Goal: Ask a question: Seek information or help from site administrators or community

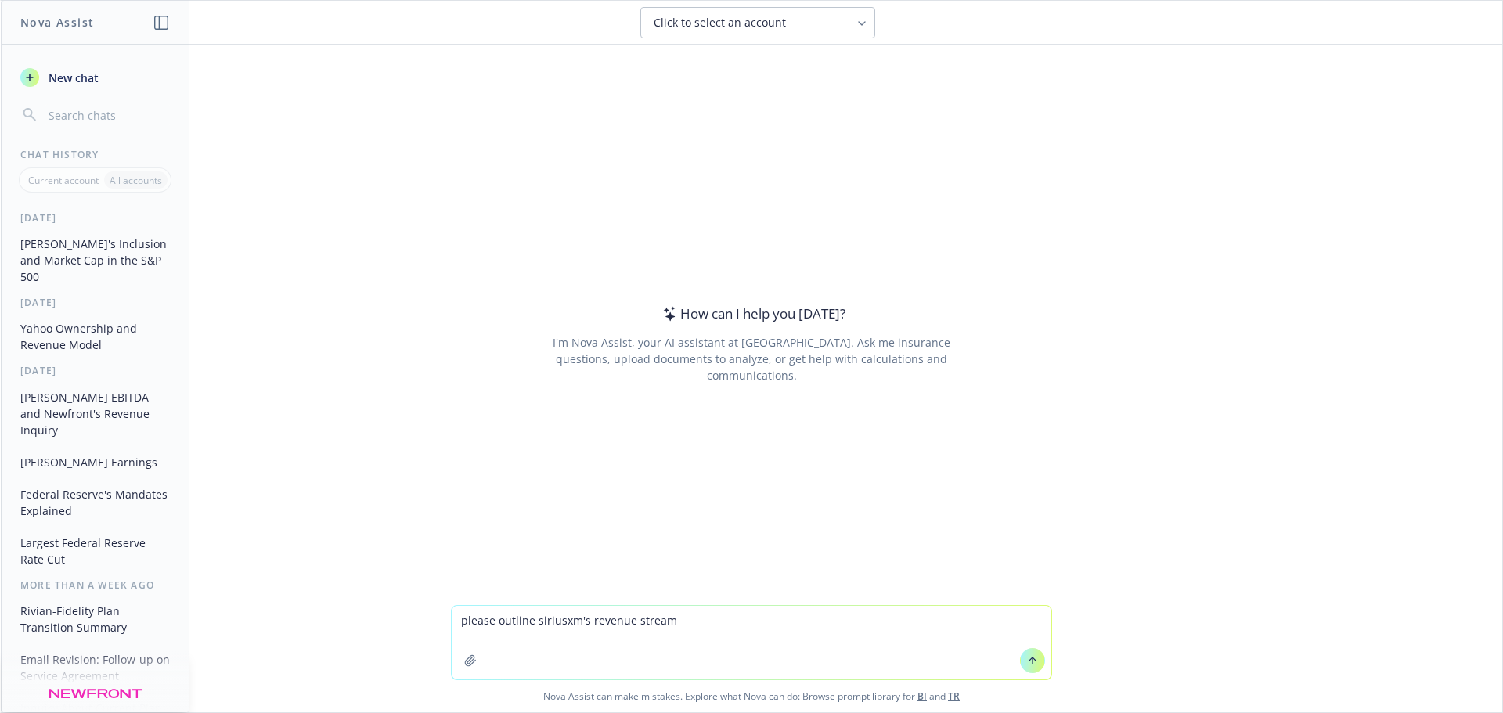
type textarea "please outline siriusxm's revenue streams"
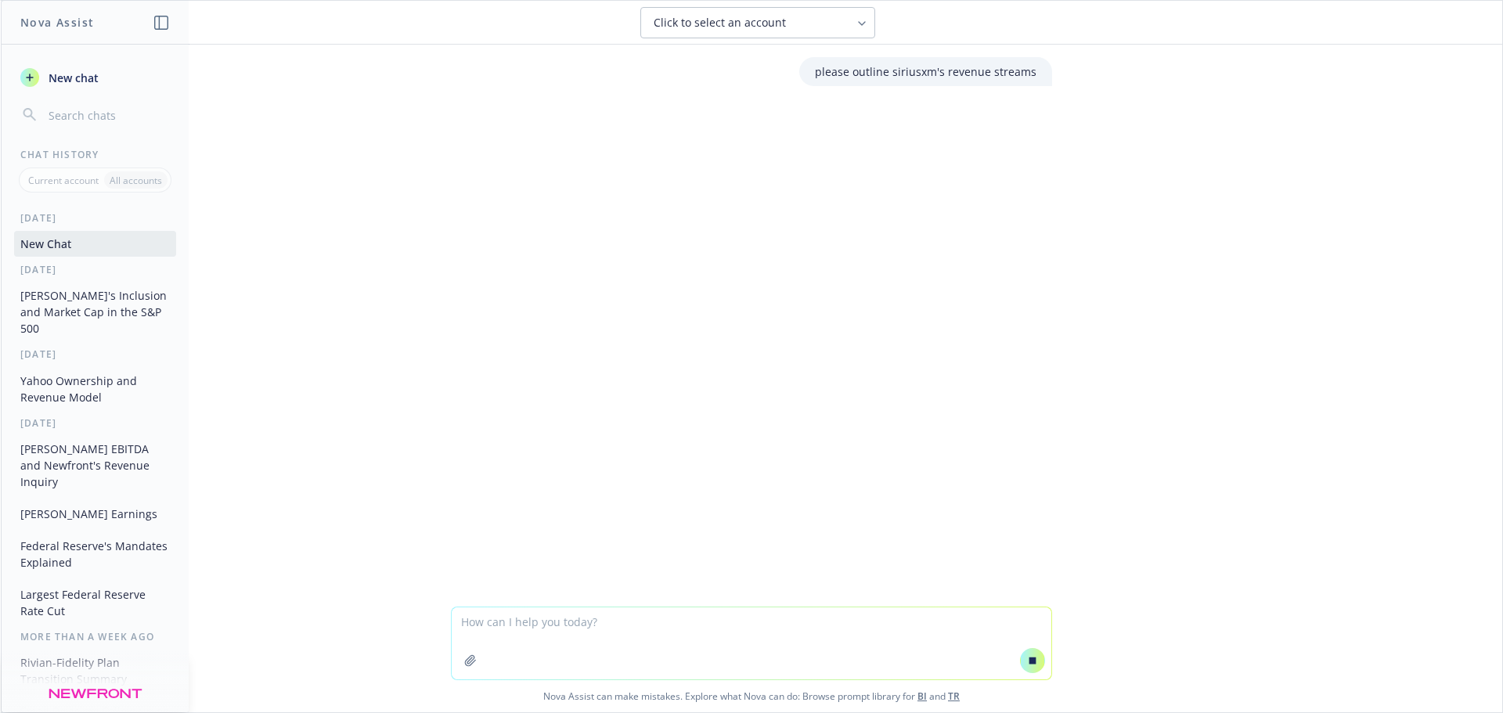
click at [827, 28] on div "Click to select an account" at bounding box center [748, 23] width 189 height 16
click at [940, 31] on div "Click to select an account" at bounding box center [758, 22] width 1452 height 31
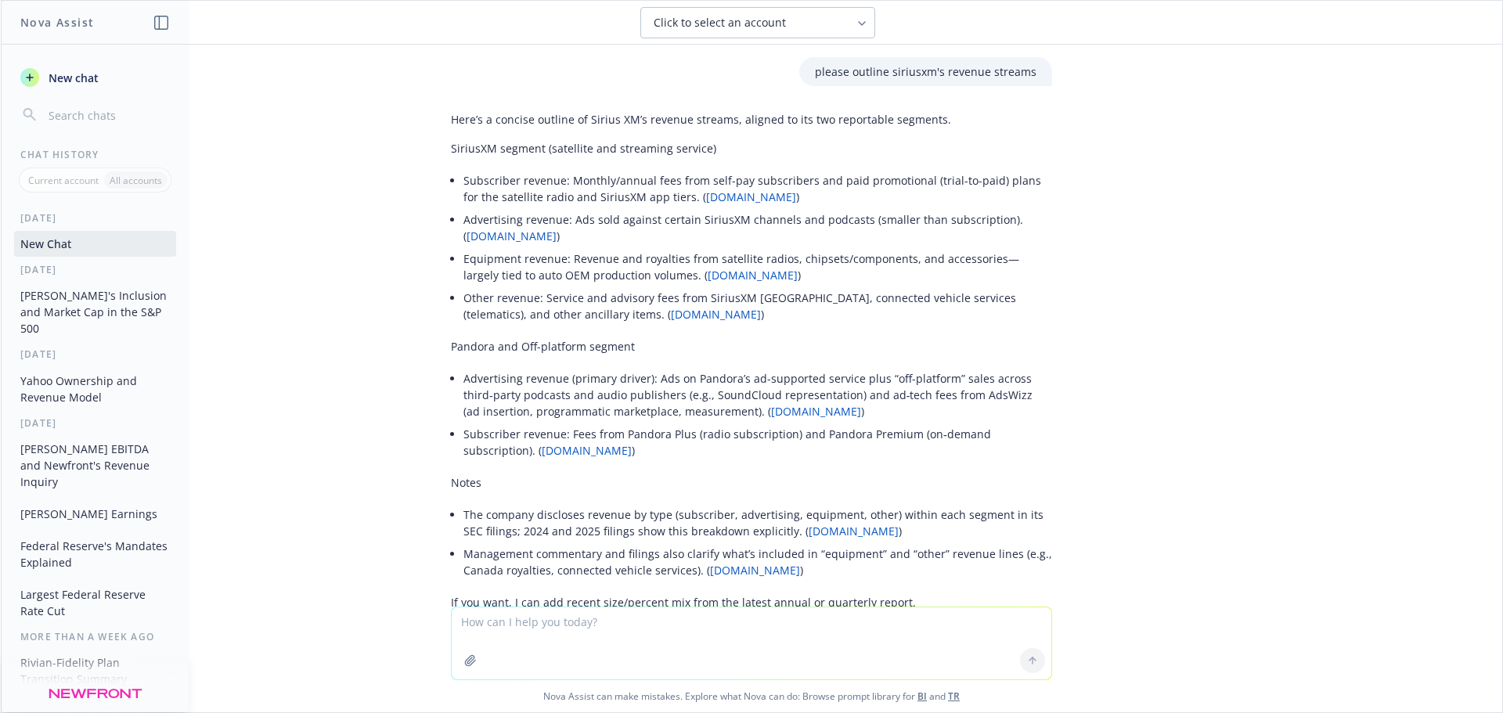
scroll to position [76, 0]
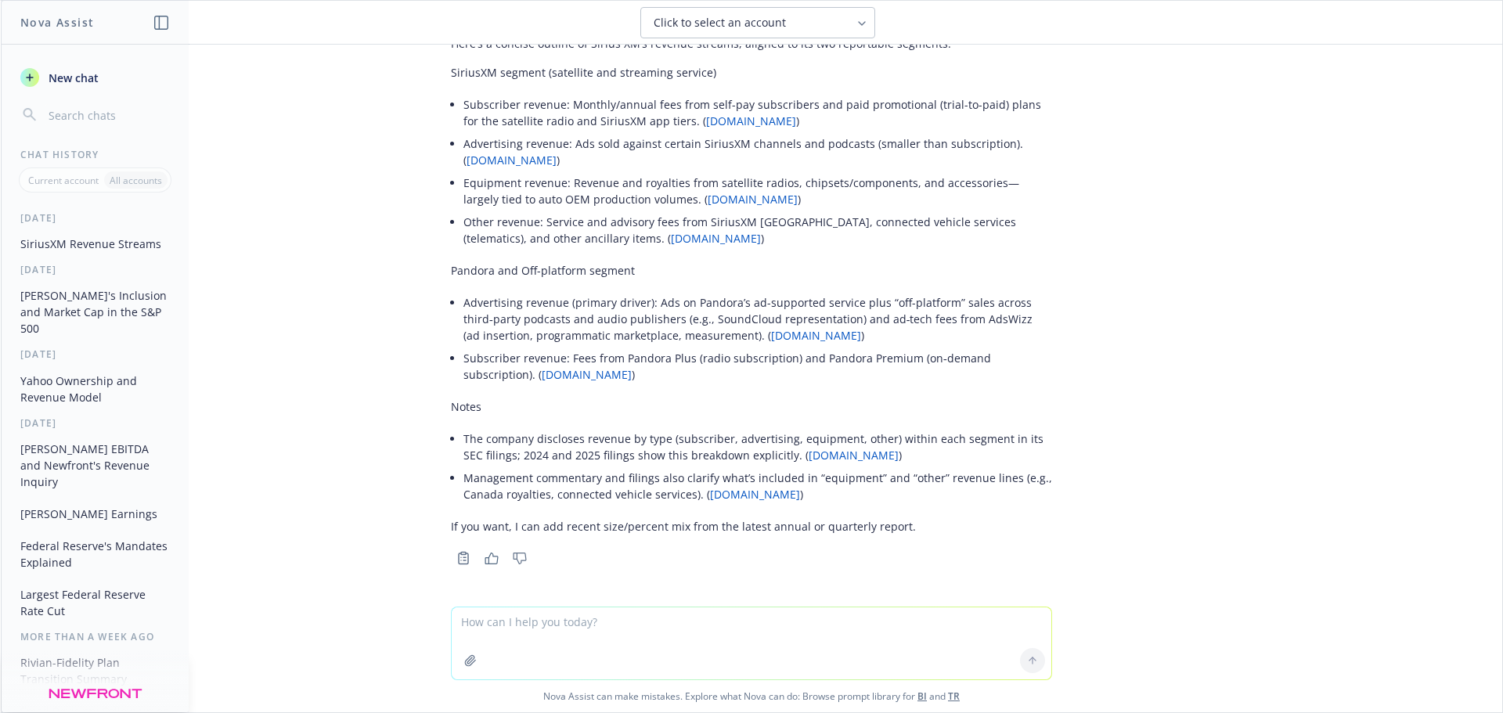
click at [692, 637] on textarea at bounding box center [752, 644] width 600 height 72
drag, startPoint x: 529, startPoint y: 526, endPoint x: 921, endPoint y: 526, distance: 391.5
click at [921, 526] on p "If you want, I can add recent size/percent mix from the latest annual or quarte…" at bounding box center [751, 526] width 601 height 16
copy p "add recent size/percent mix from the latest annual or quarterly report."
click at [583, 624] on textarea at bounding box center [752, 644] width 600 height 72
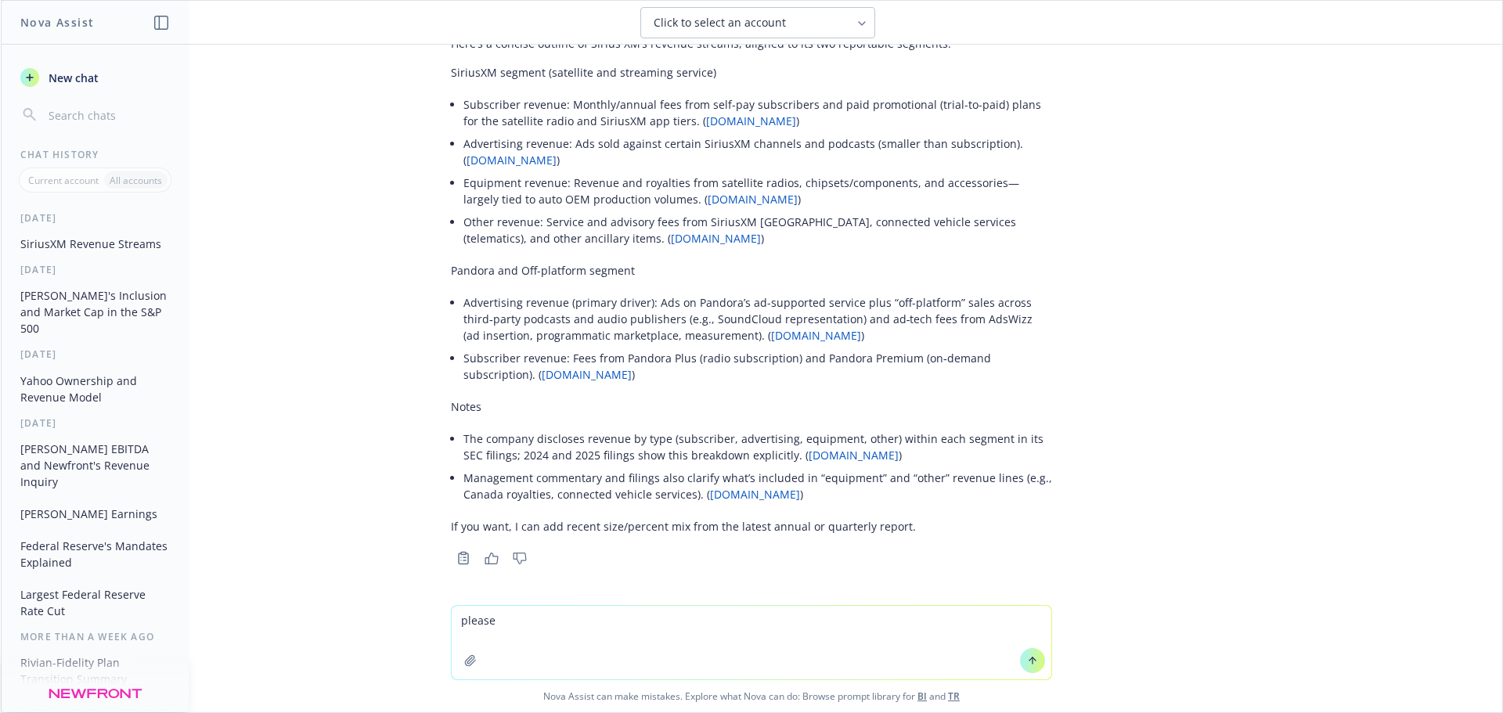
paste textarea "add recent size/percent mix from the latest annual or quarterly report."
type textarea "please add recent size/percent mix from the latest annual or quarterly report."
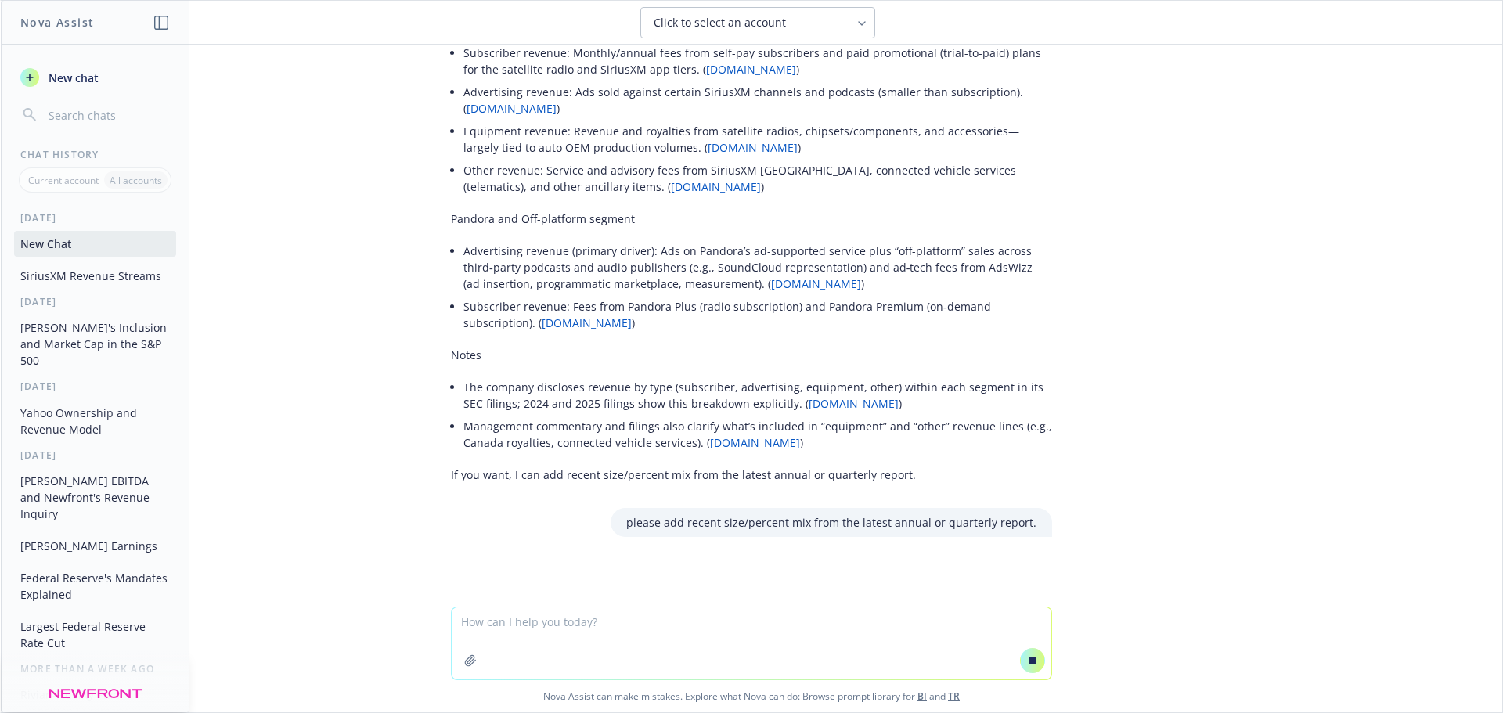
scroll to position [139, 0]
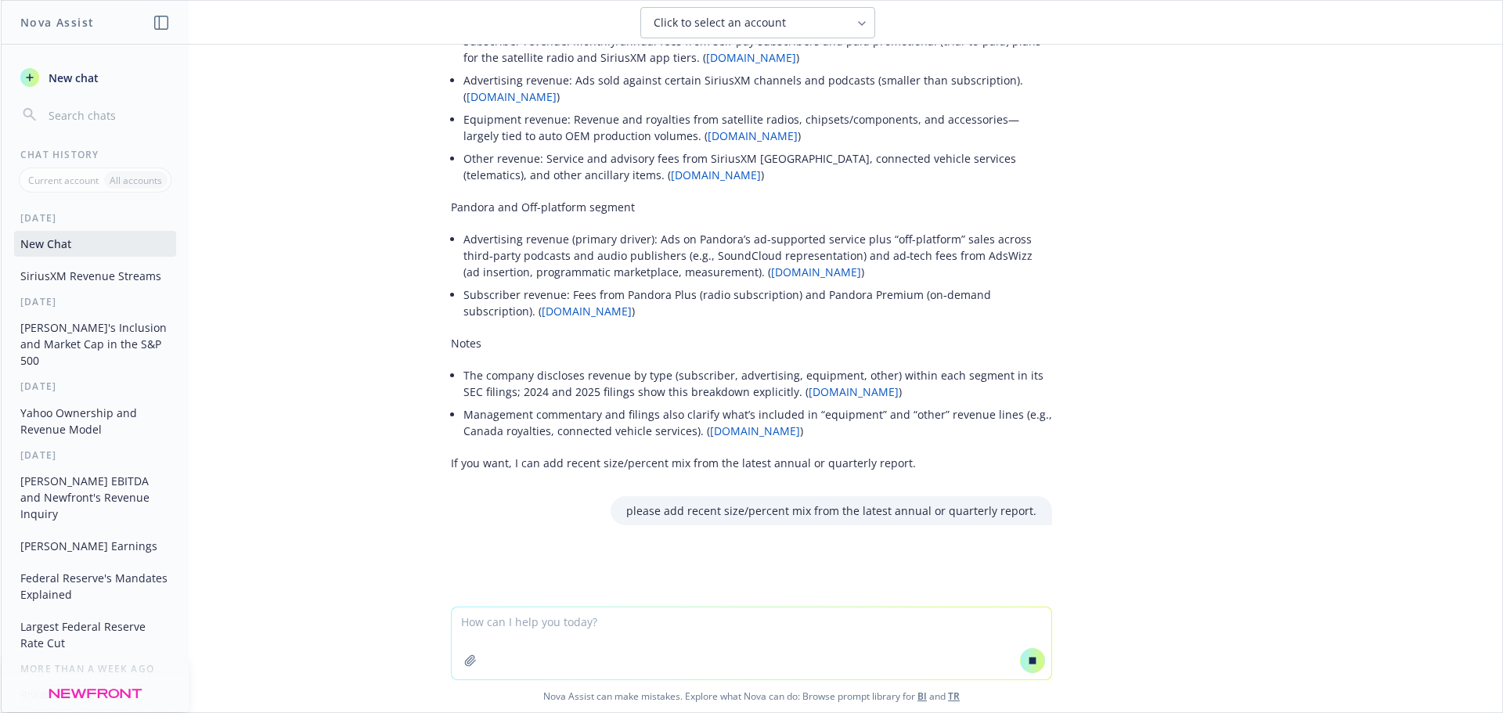
click at [1149, 513] on div "please outline siriusxm's revenue streams Here’s a concise outline of Sirius XM…" at bounding box center [752, 326] width 1502 height 562
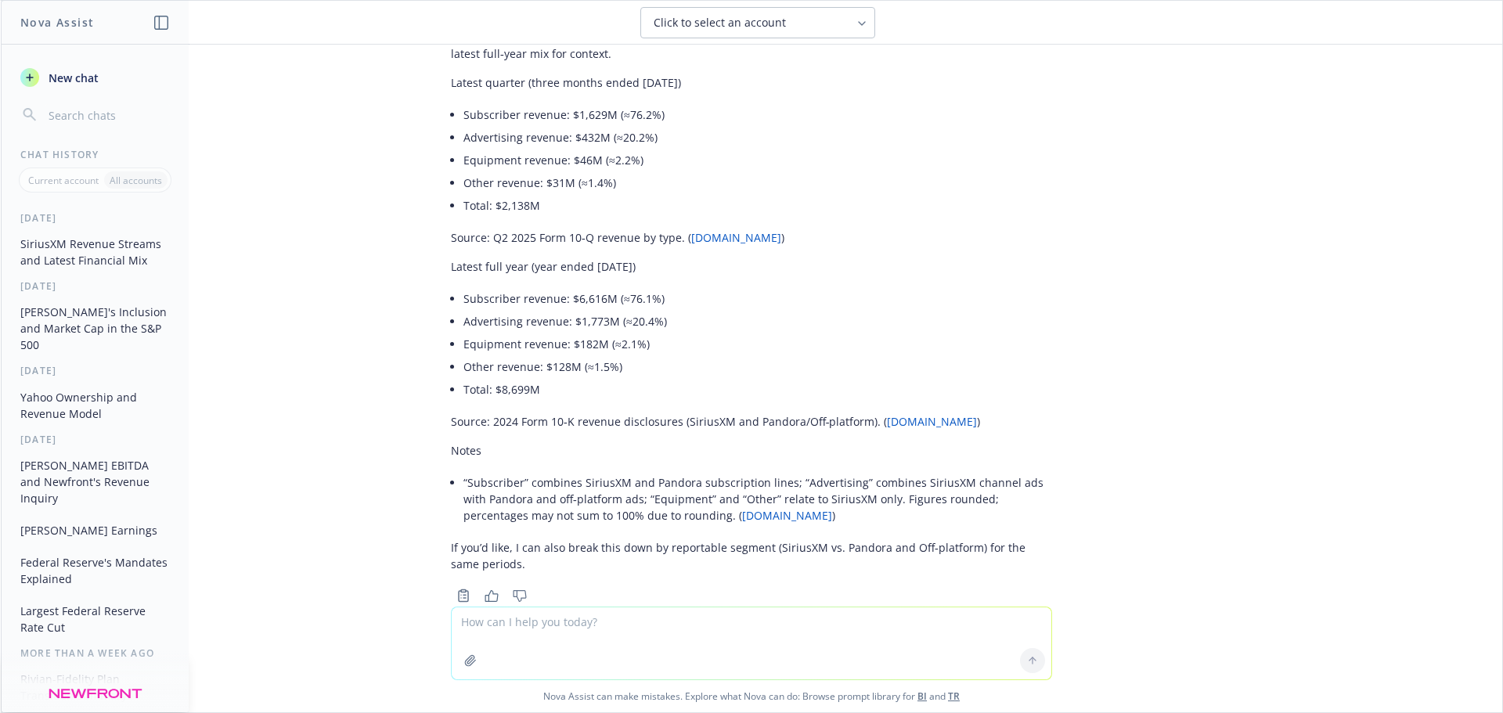
scroll to position [727, 0]
